Goal: Task Accomplishment & Management: Complete application form

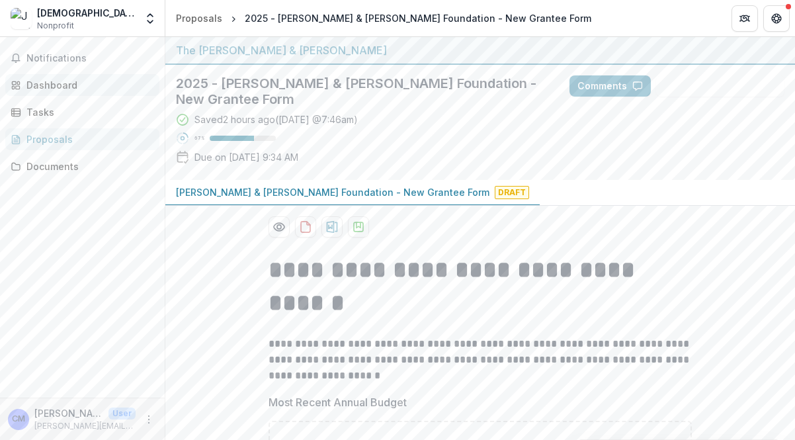
click at [50, 87] on div "Dashboard" at bounding box center [87, 85] width 122 height 14
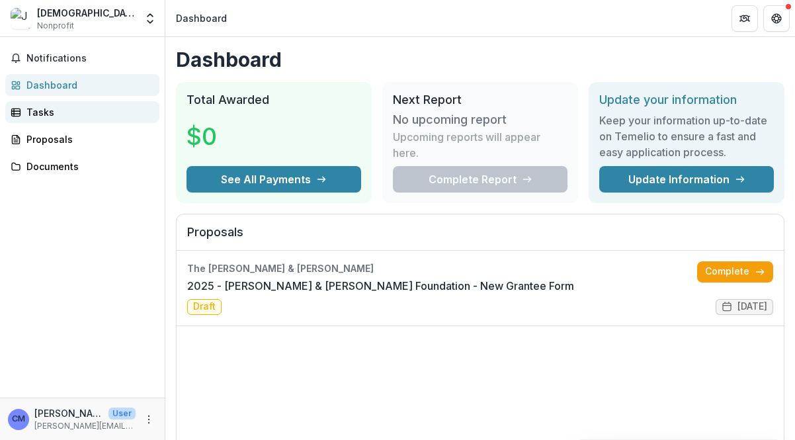
click at [44, 115] on div "Tasks" at bounding box center [87, 112] width 122 height 14
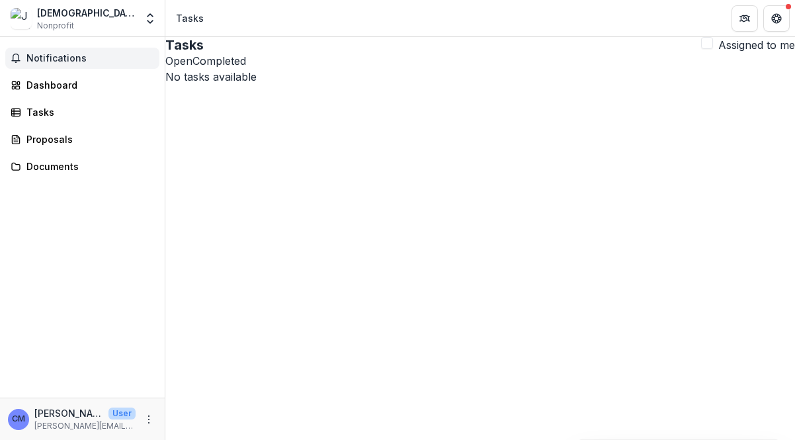
click at [49, 56] on span "Notifications" at bounding box center [90, 58] width 128 height 11
click at [63, 20] on span "Nonprofit" at bounding box center [55, 26] width 37 height 12
click at [22, 19] on img at bounding box center [21, 18] width 21 height 21
click at [71, 15] on div "[DEMOGRAPHIC_DATA] Refugee Service [GEOGRAPHIC_DATA]" at bounding box center [86, 13] width 99 height 14
click at [151, 14] on polyline "Open entity switcher" at bounding box center [149, 15] width 5 height 3
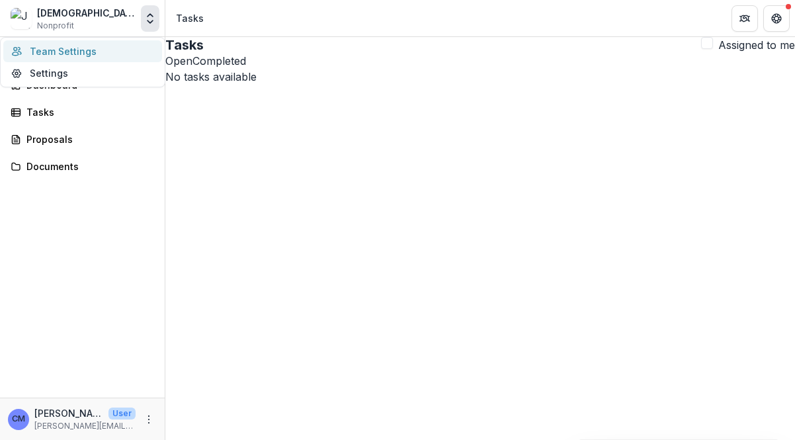
click at [69, 50] on link "Team Settings" at bounding box center [82, 51] width 159 height 22
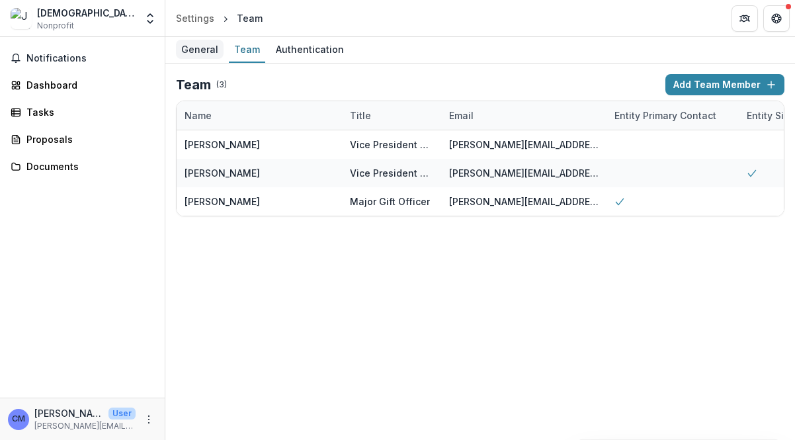
click at [189, 53] on div "General" at bounding box center [200, 49] width 48 height 19
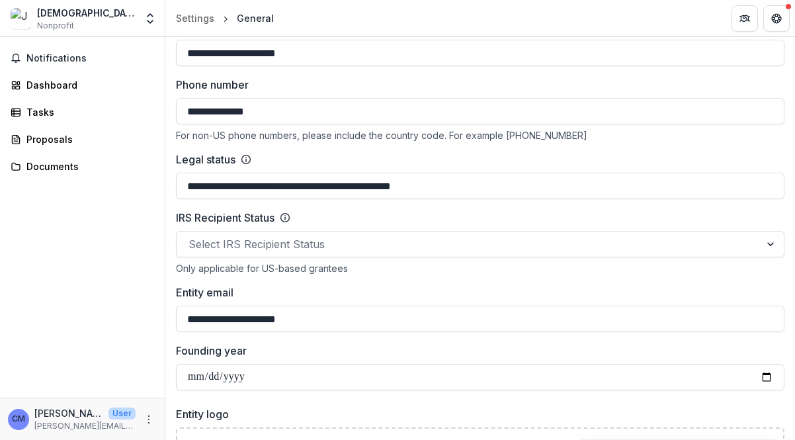
scroll to position [595, 0]
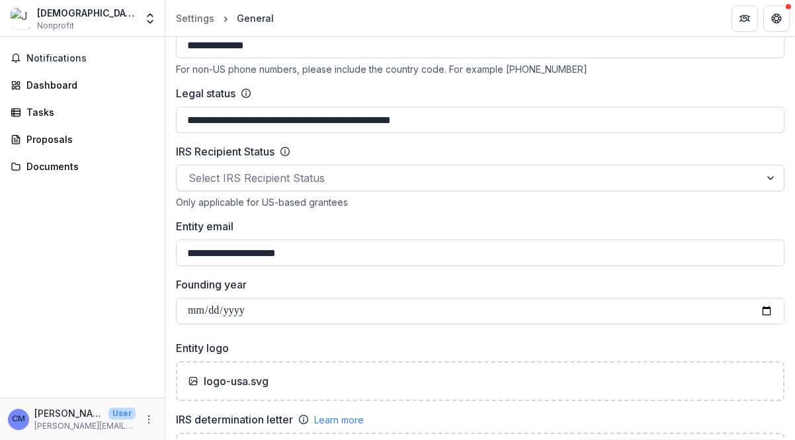
click at [306, 177] on div at bounding box center [467, 178] width 559 height 19
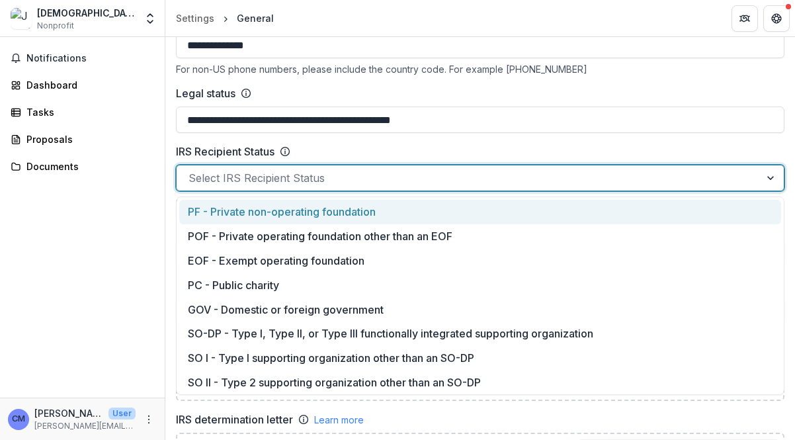
click at [333, 181] on div at bounding box center [467, 178] width 559 height 19
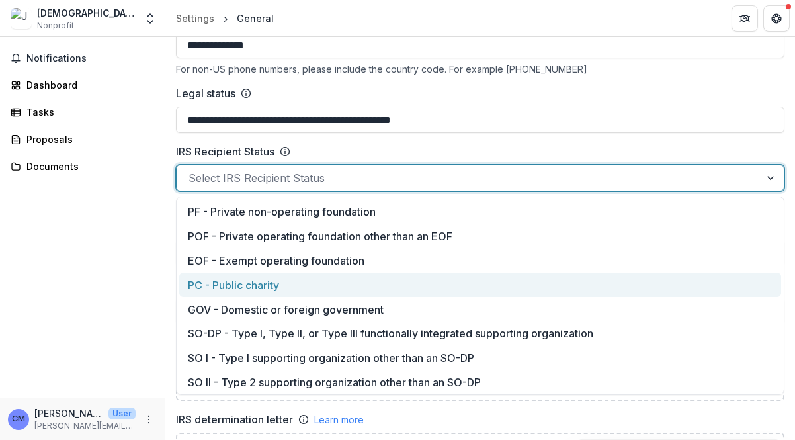
click at [251, 286] on div "PC - Public charity" at bounding box center [480, 284] width 602 height 24
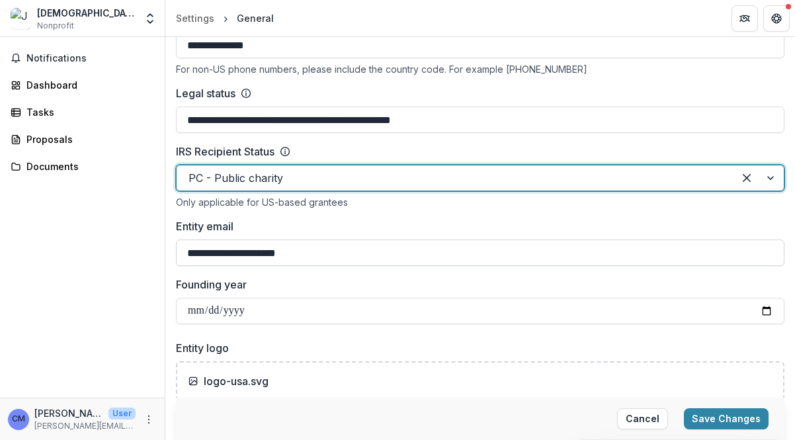
click at [384, 255] on input "**********" at bounding box center [480, 252] width 608 height 26
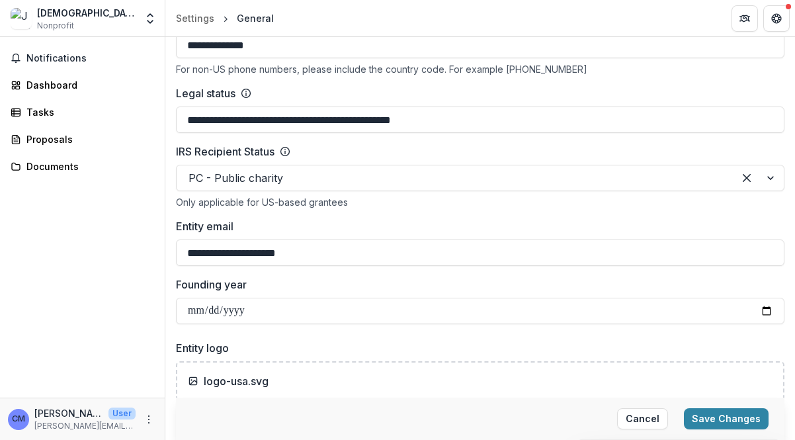
click at [393, 218] on div "**********" at bounding box center [480, 138] width 608 height 372
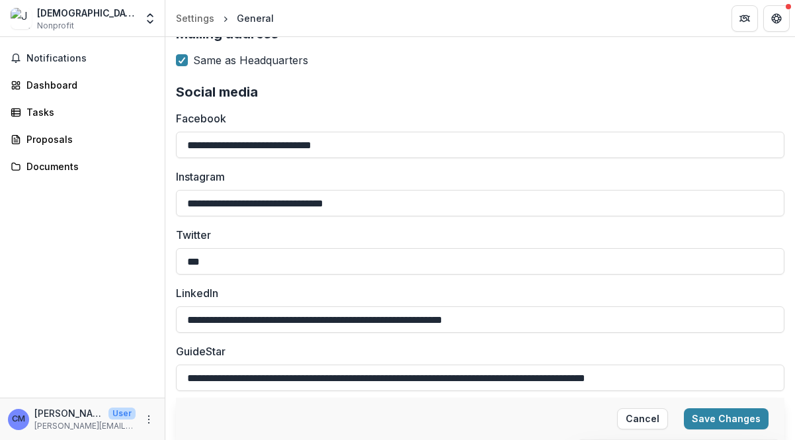
scroll to position [1475, 0]
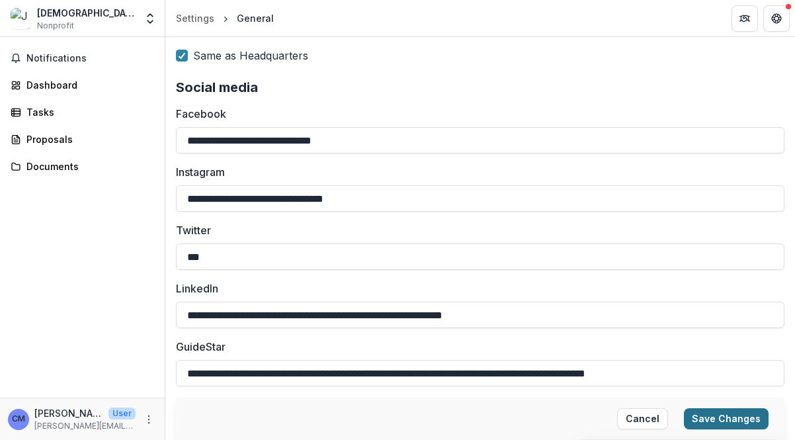
click at [719, 418] on button "Save Changes" at bounding box center [726, 418] width 85 height 21
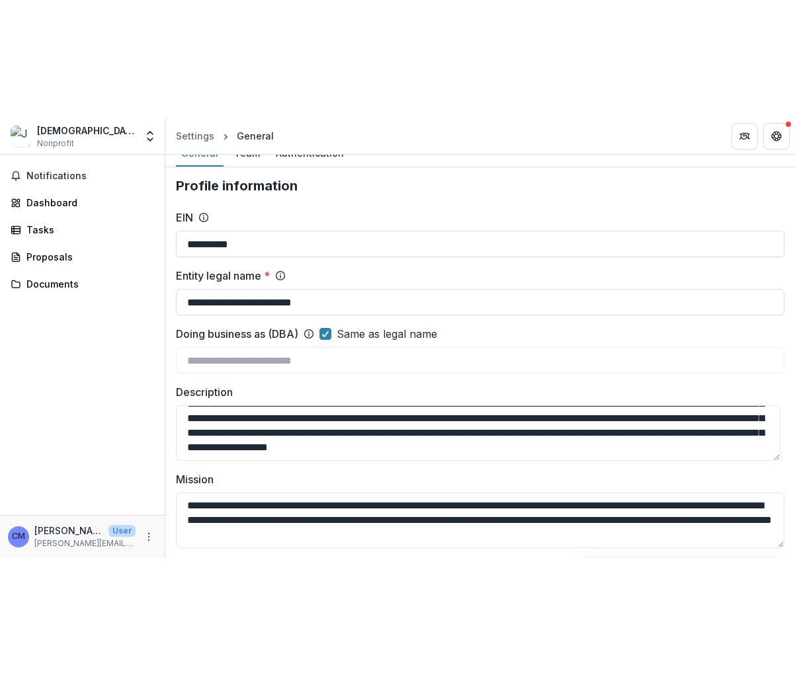
scroll to position [0, 0]
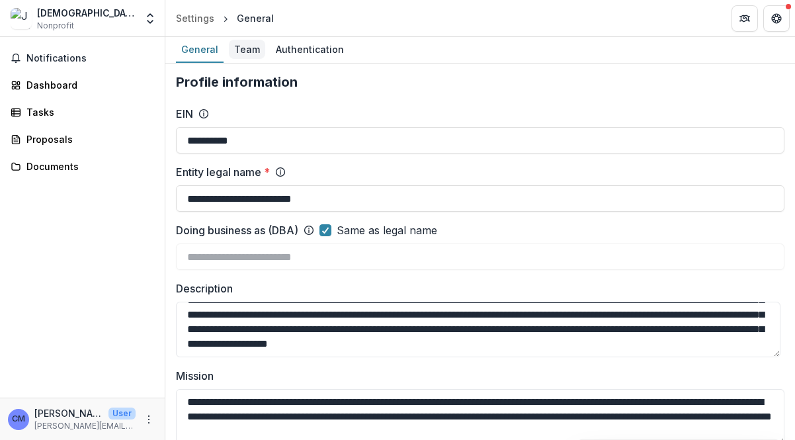
click at [244, 49] on div "Team" at bounding box center [247, 49] width 36 height 19
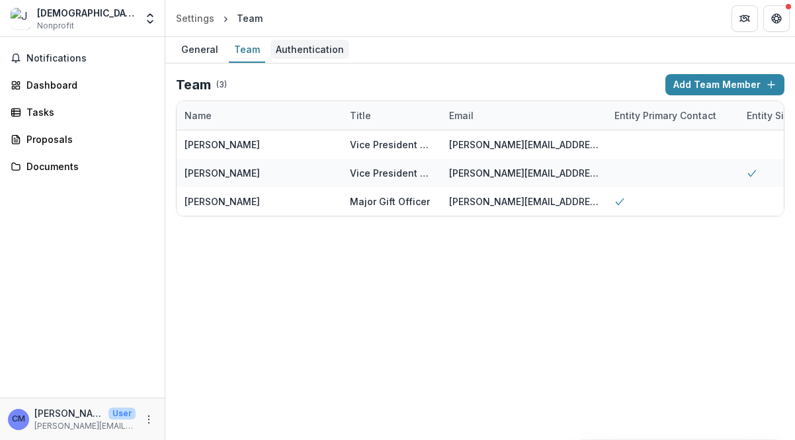
click at [293, 50] on div "Authentication" at bounding box center [309, 49] width 79 height 19
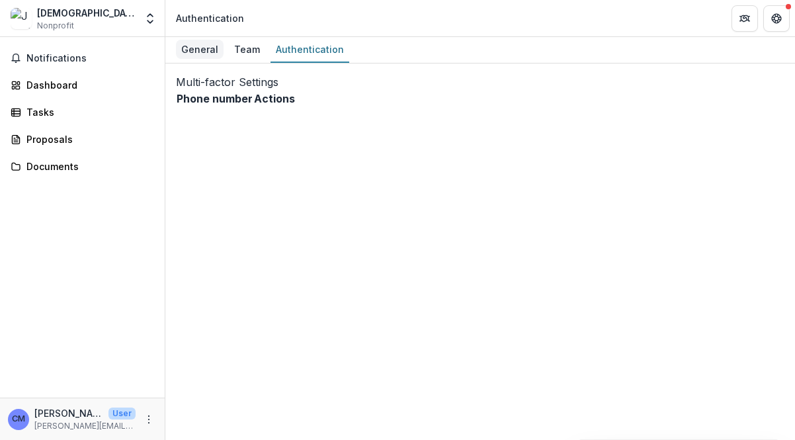
click at [191, 46] on div "General" at bounding box center [200, 49] width 48 height 19
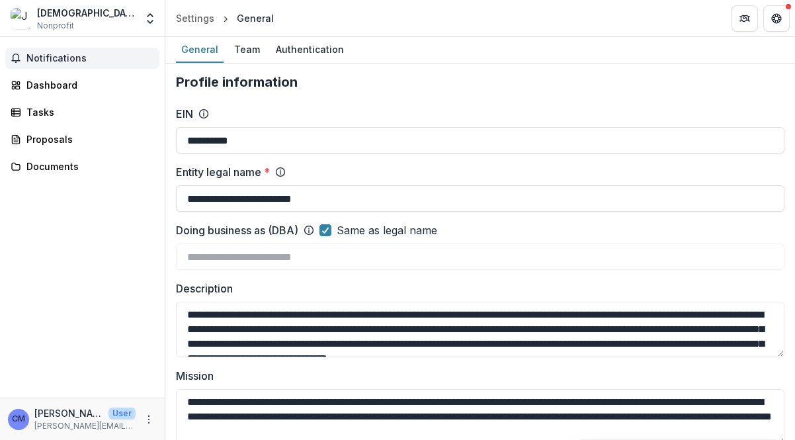
click at [59, 60] on span "Notifications" at bounding box center [90, 58] width 128 height 11
click at [52, 83] on div "Dashboard" at bounding box center [87, 85] width 122 height 14
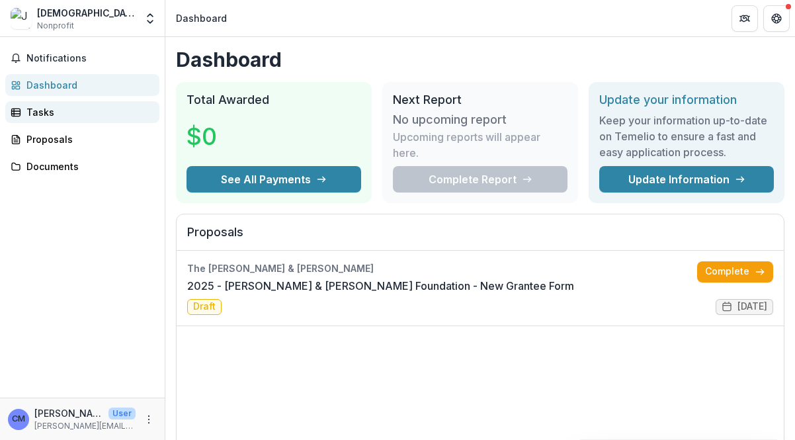
click at [43, 111] on div "Tasks" at bounding box center [87, 112] width 122 height 14
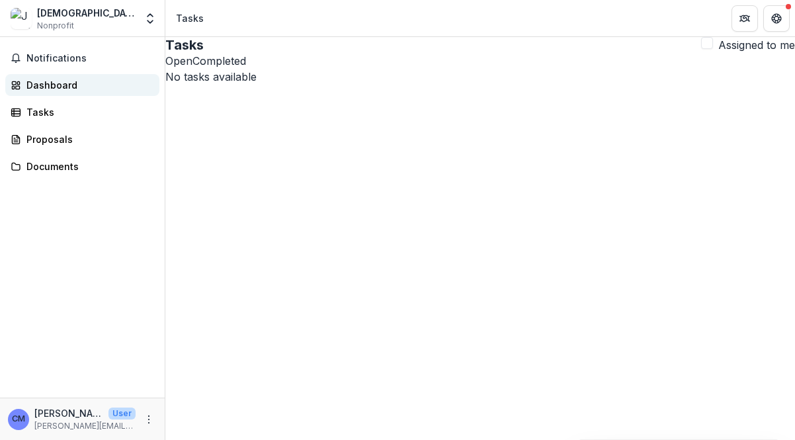
click at [46, 86] on div "Dashboard" at bounding box center [87, 85] width 122 height 14
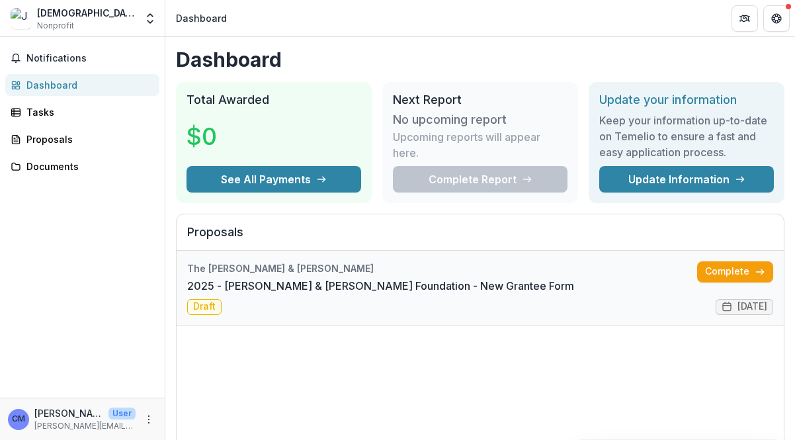
click at [204, 294] on link "2025 - [PERSON_NAME] & [PERSON_NAME] Foundation - New Grantee Form" at bounding box center [380, 286] width 387 height 16
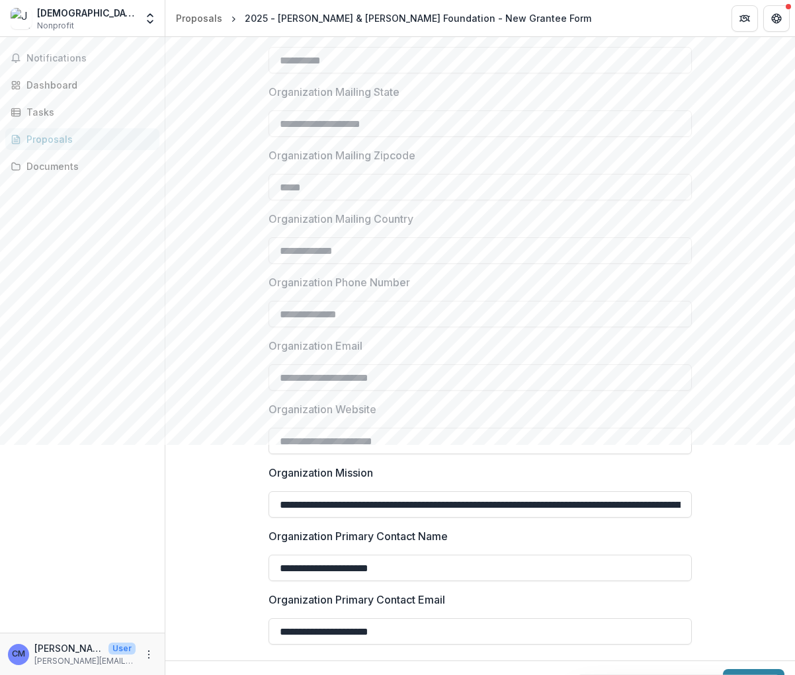
scroll to position [987, 0]
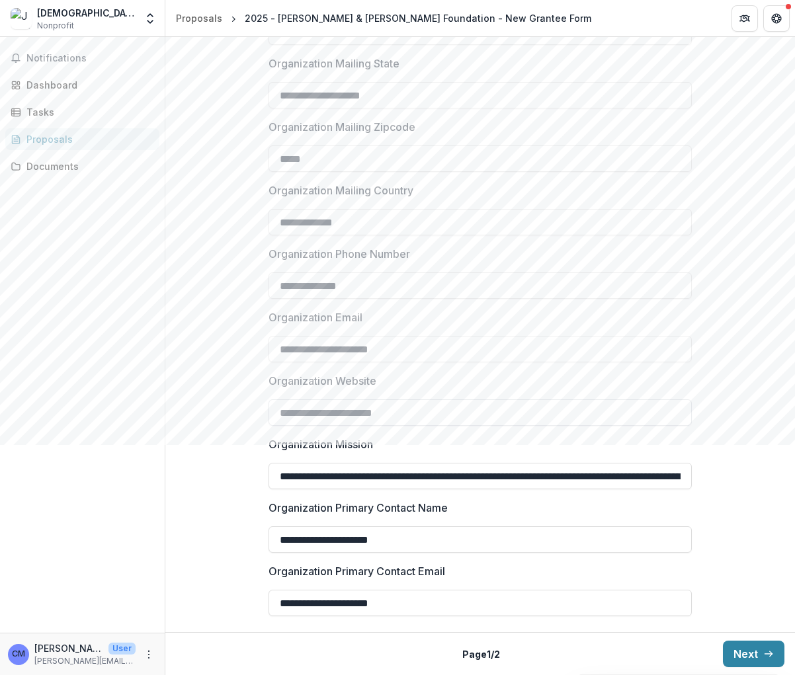
click at [559, 418] on input "**********" at bounding box center [479, 412] width 423 height 26
type input "**********"
click at [557, 375] on label "Organization Website" at bounding box center [475, 381] width 415 height 16
click at [557, 399] on input "**********" at bounding box center [479, 412] width 423 height 26
click at [466, 444] on input "**********" at bounding box center [479, 539] width 423 height 26
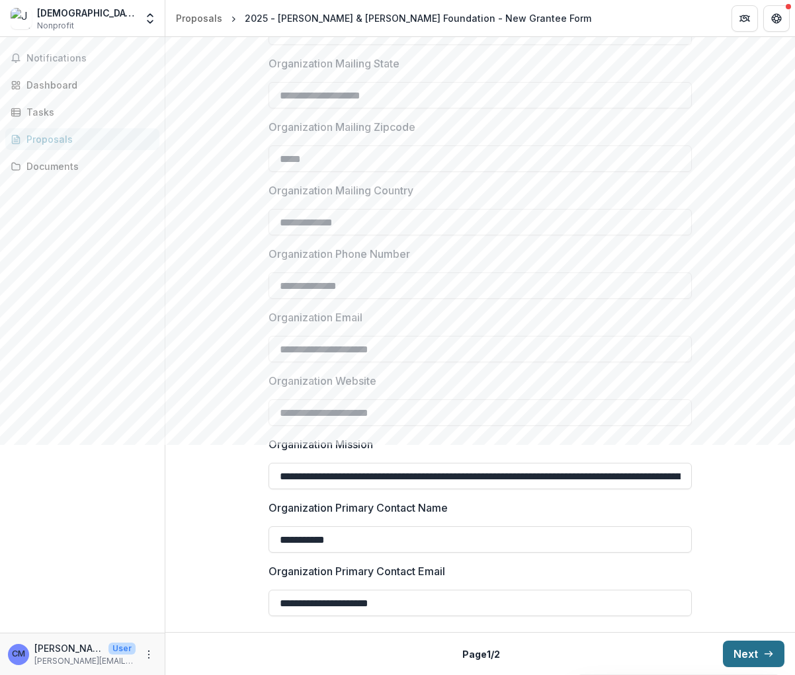
type input "**********"
click at [730, 444] on button "Next" at bounding box center [753, 654] width 61 height 26
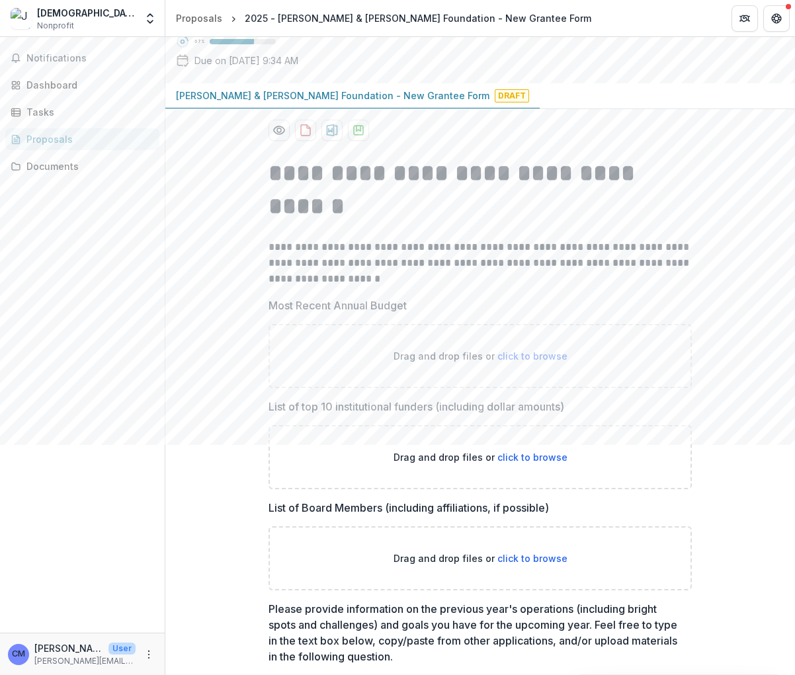
scroll to position [96, 0]
click at [39, 372] on div "Notifications Dashboard Tasks Proposals Documents" at bounding box center [82, 335] width 165 height 596
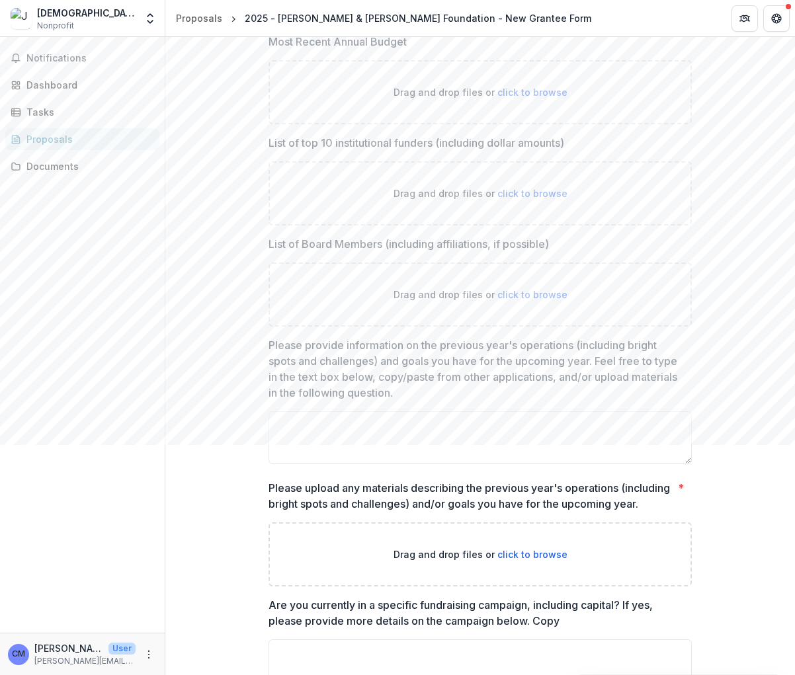
scroll to position [0, 0]
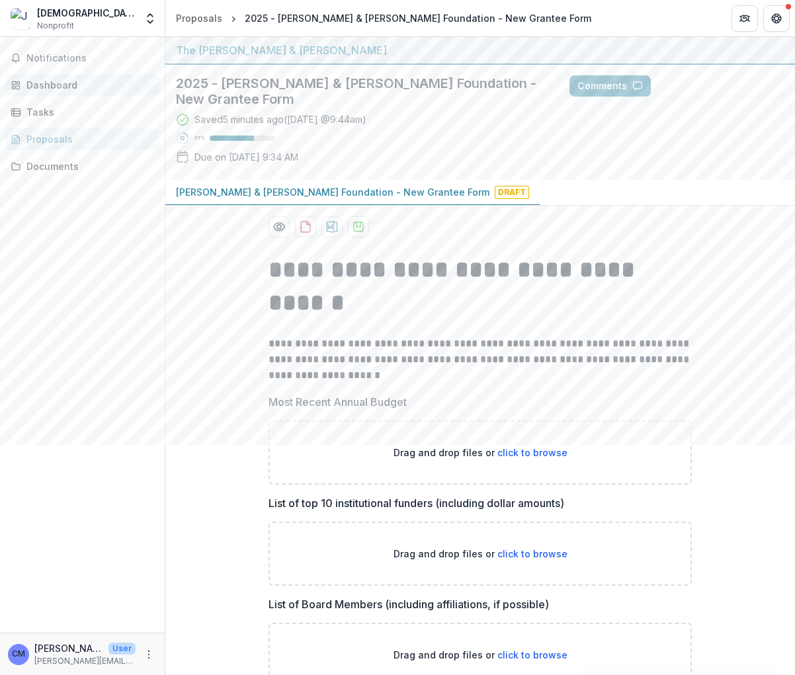
click at [46, 87] on div "Dashboard" at bounding box center [87, 85] width 122 height 14
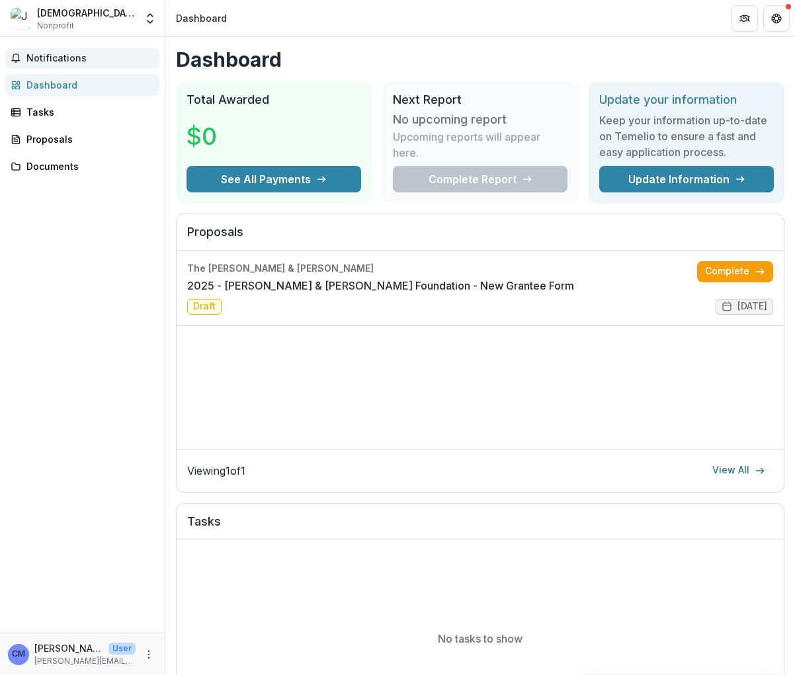
click at [40, 58] on span "Notifications" at bounding box center [90, 58] width 128 height 11
click at [67, 15] on div "[DEMOGRAPHIC_DATA] Refugee Service [GEOGRAPHIC_DATA]" at bounding box center [86, 13] width 99 height 14
click at [147, 22] on icon "Open entity switcher" at bounding box center [149, 18] width 13 height 13
click at [58, 53] on link "Team Settings" at bounding box center [82, 51] width 159 height 22
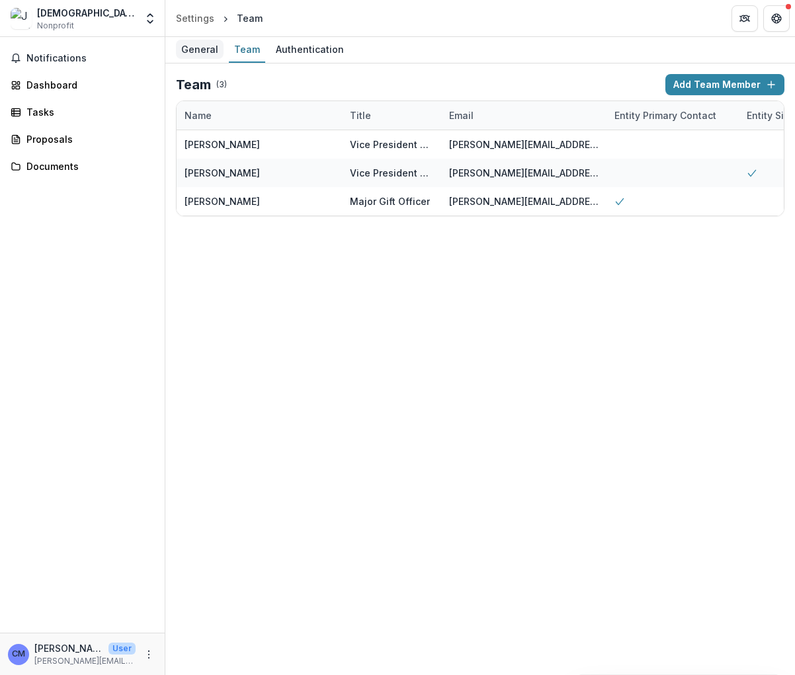
click at [197, 56] on div "General" at bounding box center [200, 49] width 48 height 19
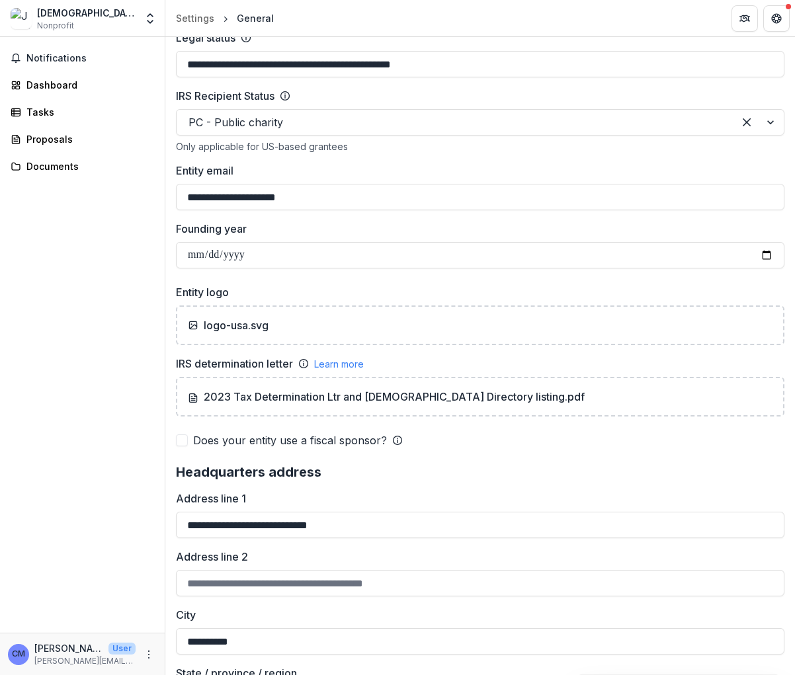
scroll to position [727, 0]
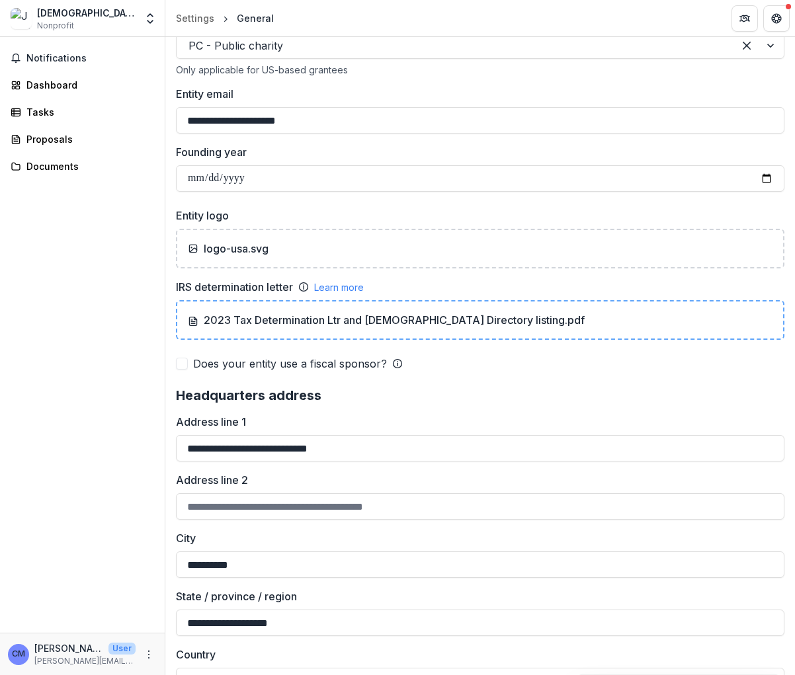
click at [535, 320] on div "2023 Tax Determination Ltr and [DEMOGRAPHIC_DATA] Directory listing.pdf" at bounding box center [480, 320] width 585 height 16
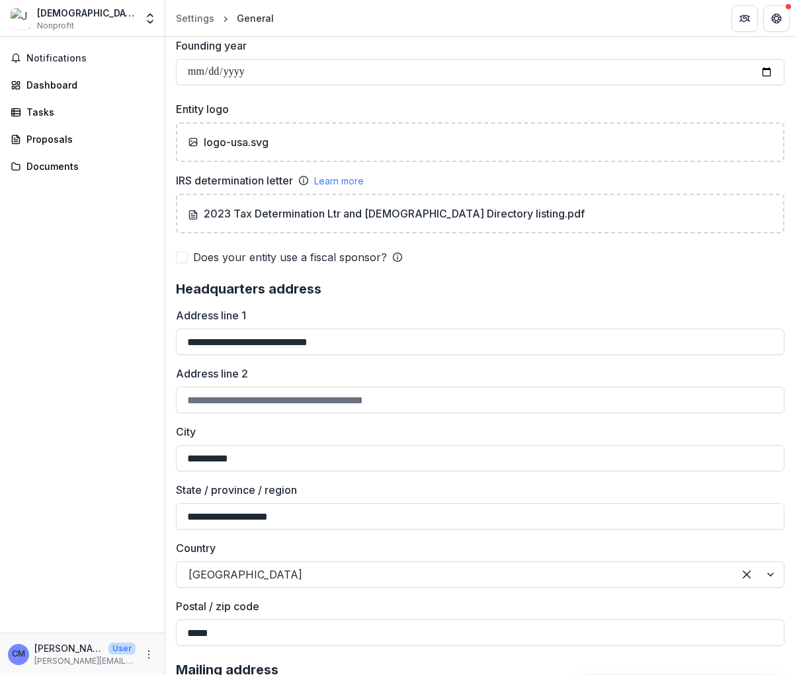
scroll to position [770, 0]
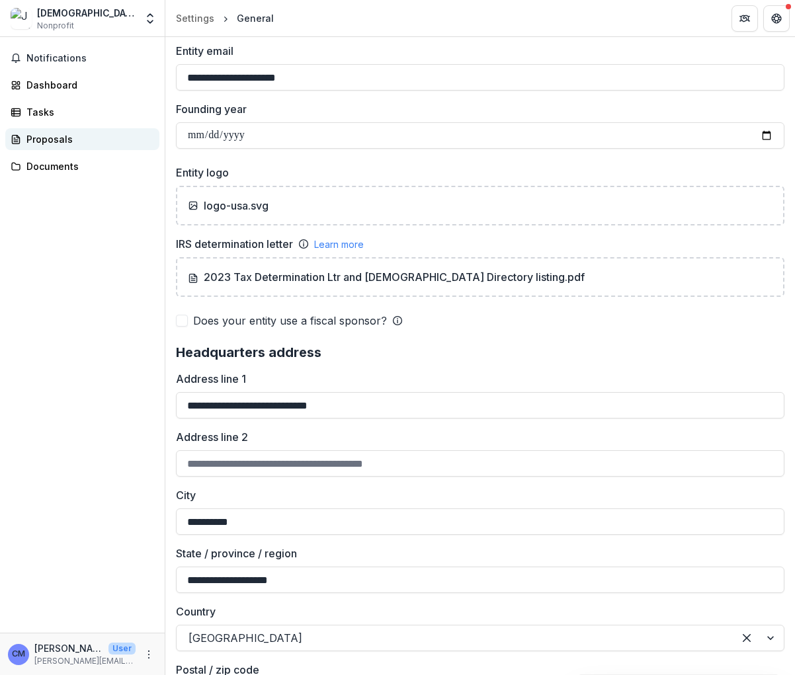
click at [40, 136] on div "Proposals" at bounding box center [87, 139] width 122 height 14
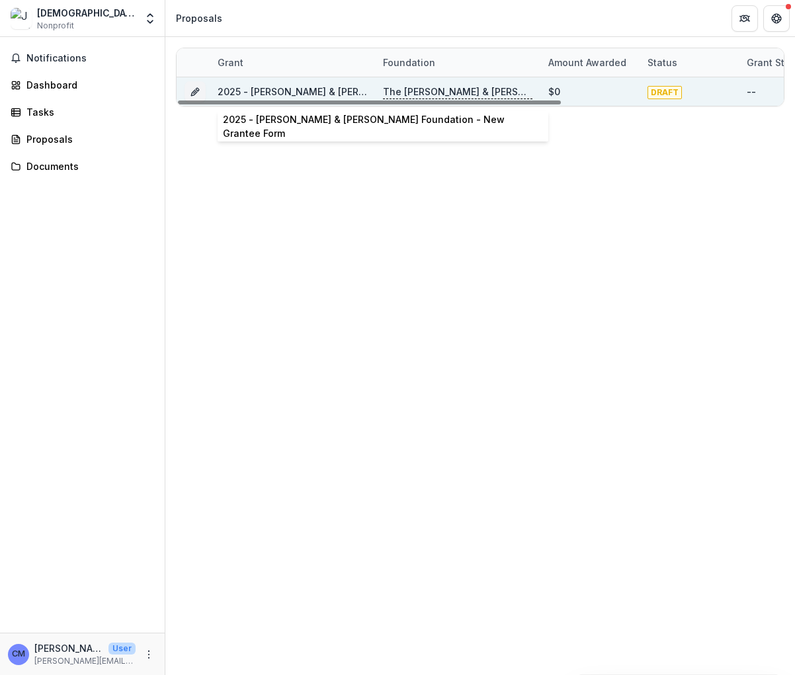
click at [266, 93] on link "2025 - [PERSON_NAME] & [PERSON_NAME] Foundation - New Grantee Form" at bounding box center [391, 91] width 346 height 11
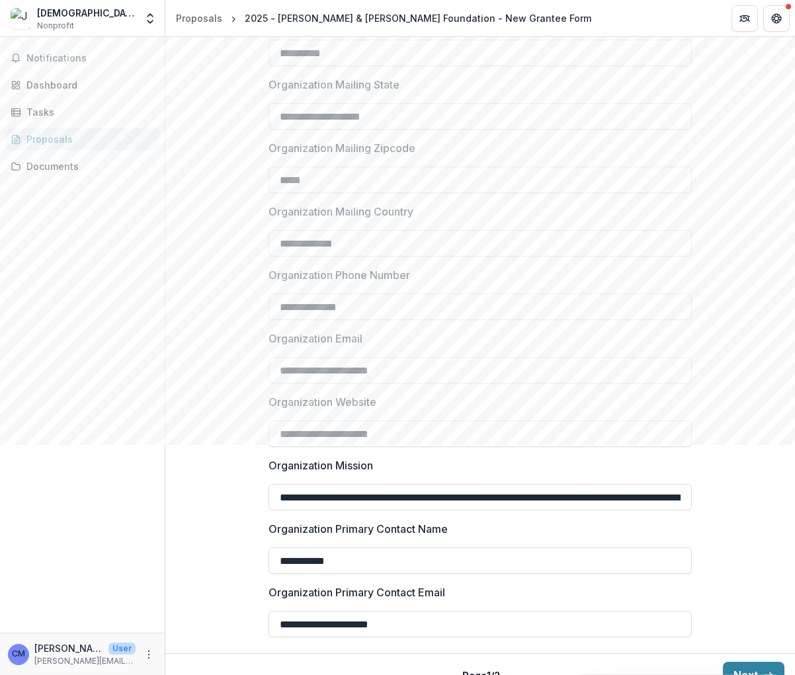
scroll to position [987, 0]
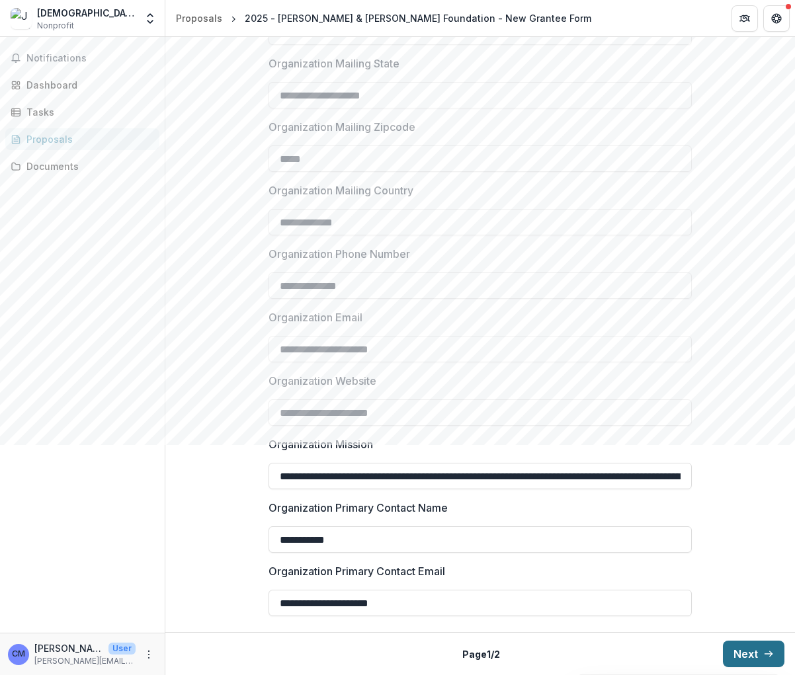
click at [743, 444] on button "Next" at bounding box center [753, 654] width 61 height 26
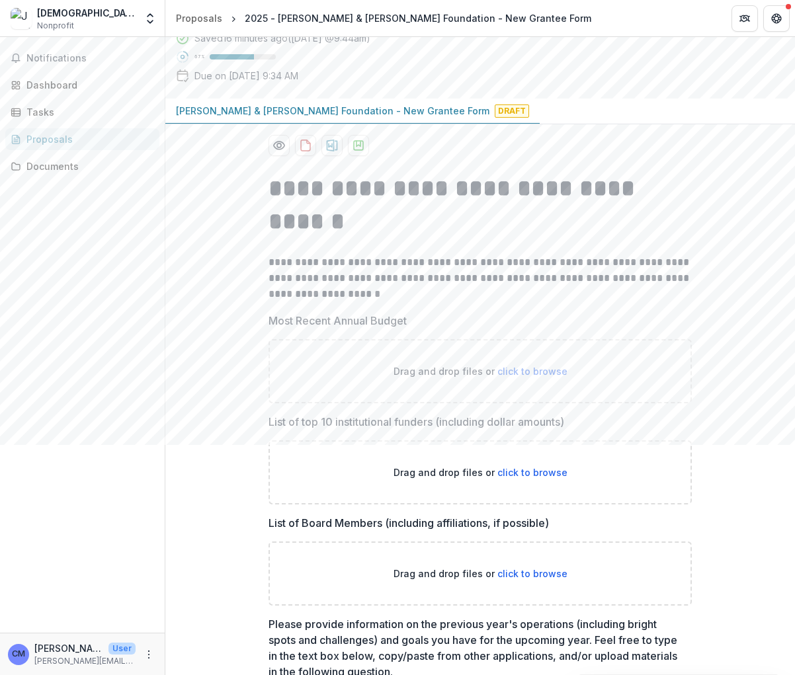
scroll to position [0, 0]
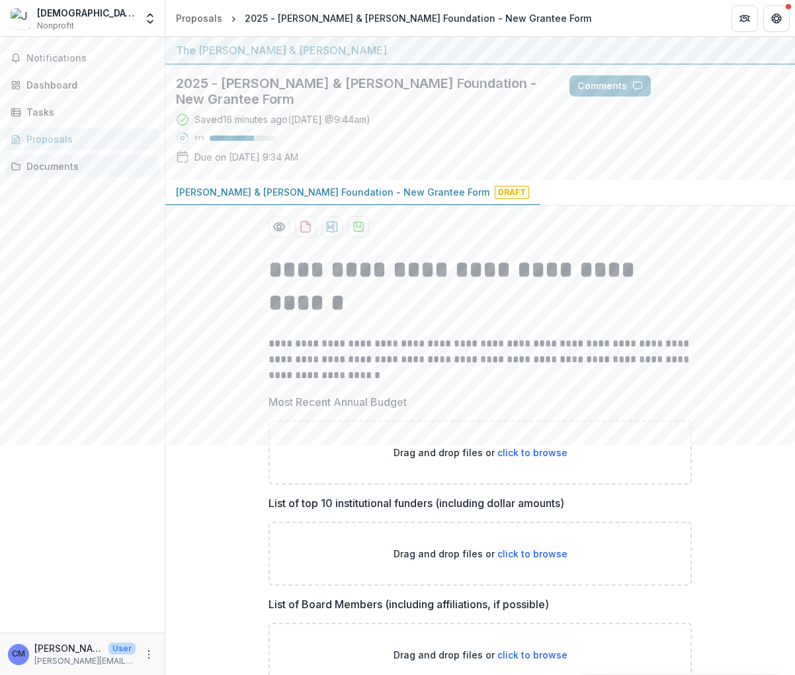
click at [46, 165] on div "Documents" at bounding box center [87, 166] width 122 height 14
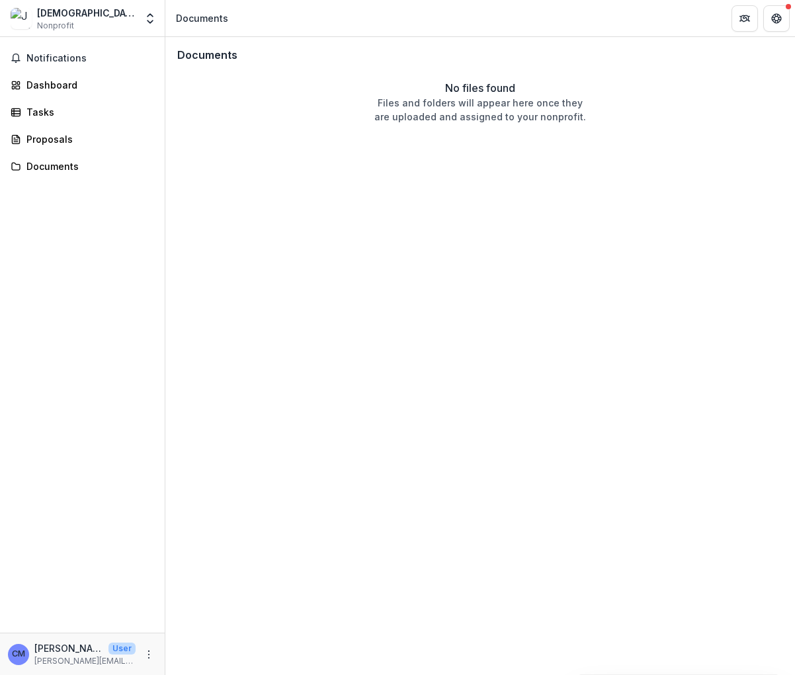
drag, startPoint x: 745, startPoint y: 1, endPoint x: 417, endPoint y: 22, distance: 328.7
click at [417, 22] on header "Documents" at bounding box center [480, 18] width 630 height 36
click at [68, 13] on div "[DEMOGRAPHIC_DATA] Refugee Service [GEOGRAPHIC_DATA]" at bounding box center [86, 13] width 99 height 14
click at [71, 26] on span "Nonprofit" at bounding box center [55, 26] width 37 height 12
click at [147, 15] on icon "Open entity switcher" at bounding box center [149, 18] width 13 height 13
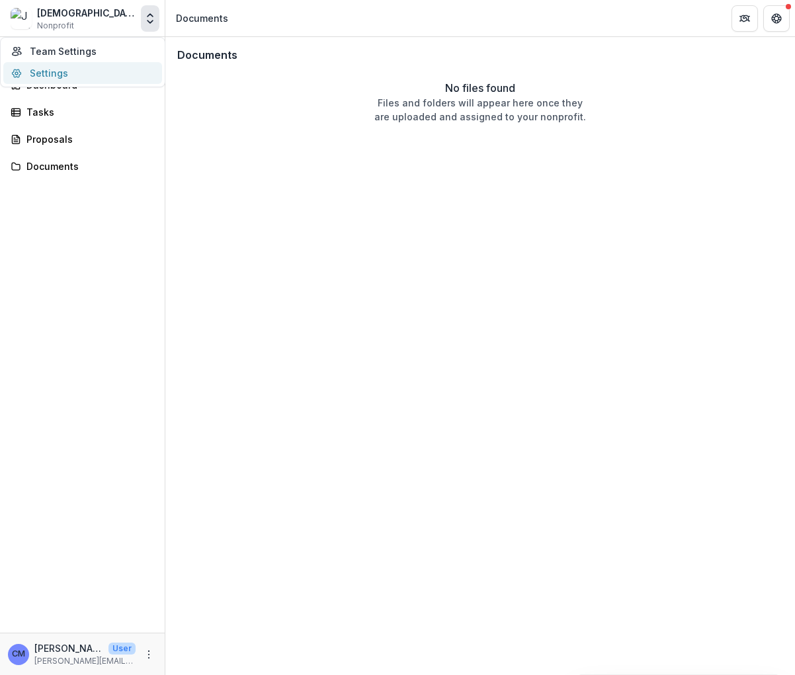
click at [57, 71] on link "Settings" at bounding box center [82, 73] width 159 height 22
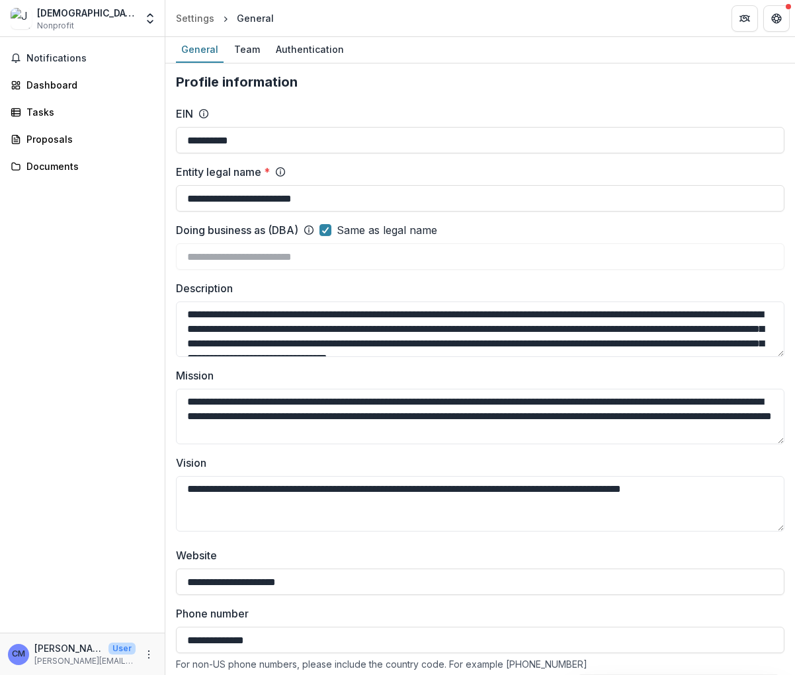
click at [53, 20] on span "Nonprofit" at bounding box center [55, 26] width 37 height 12
click at [19, 17] on img at bounding box center [21, 18] width 21 height 21
click at [256, 19] on div "General" at bounding box center [255, 18] width 37 height 14
click at [186, 19] on div "Settings" at bounding box center [195, 18] width 38 height 14
click at [38, 112] on div "Tasks" at bounding box center [87, 112] width 122 height 14
